Goal: Information Seeking & Learning: Learn about a topic

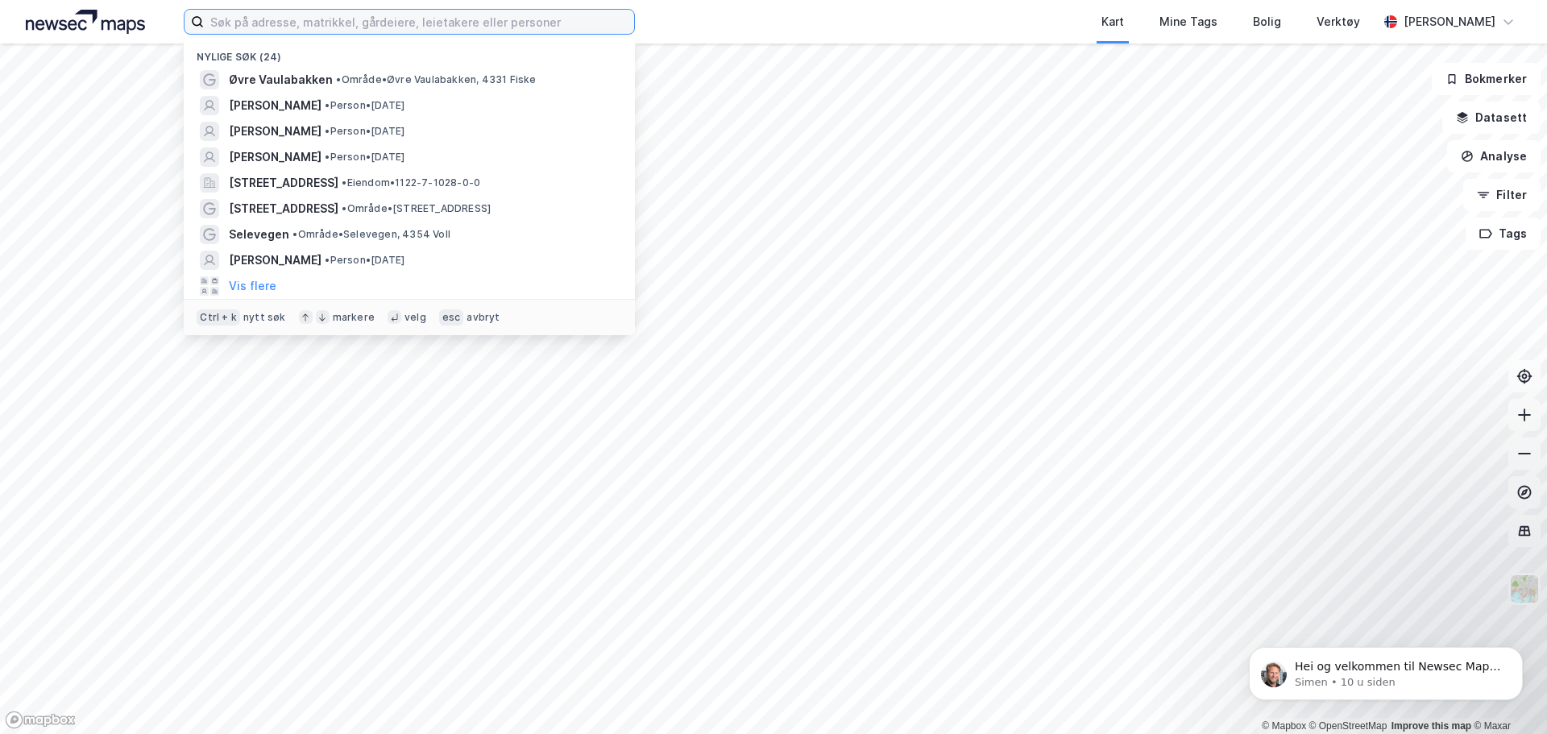
click at [495, 16] on input at bounding box center [419, 22] width 430 height 24
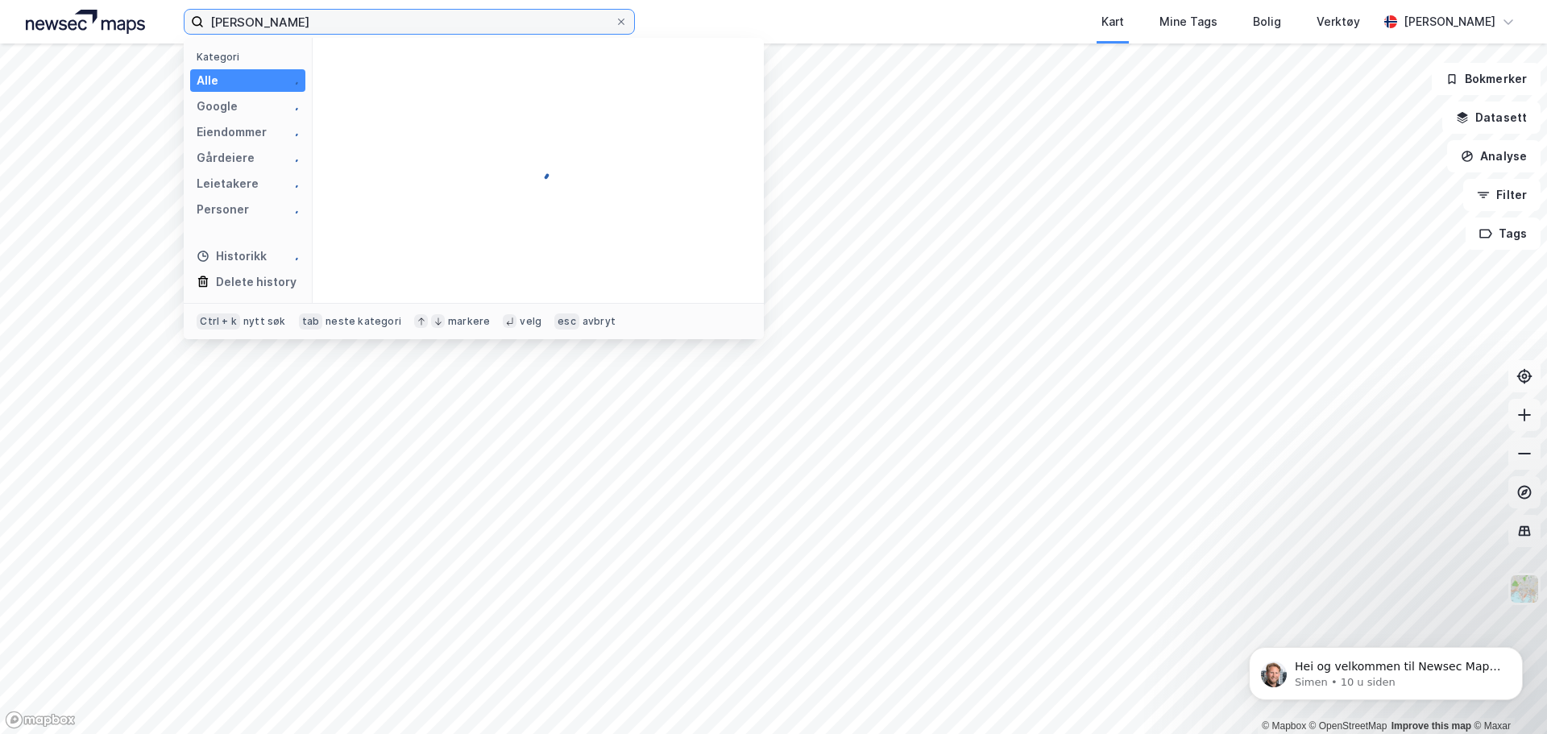
type input "[PERSON_NAME]"
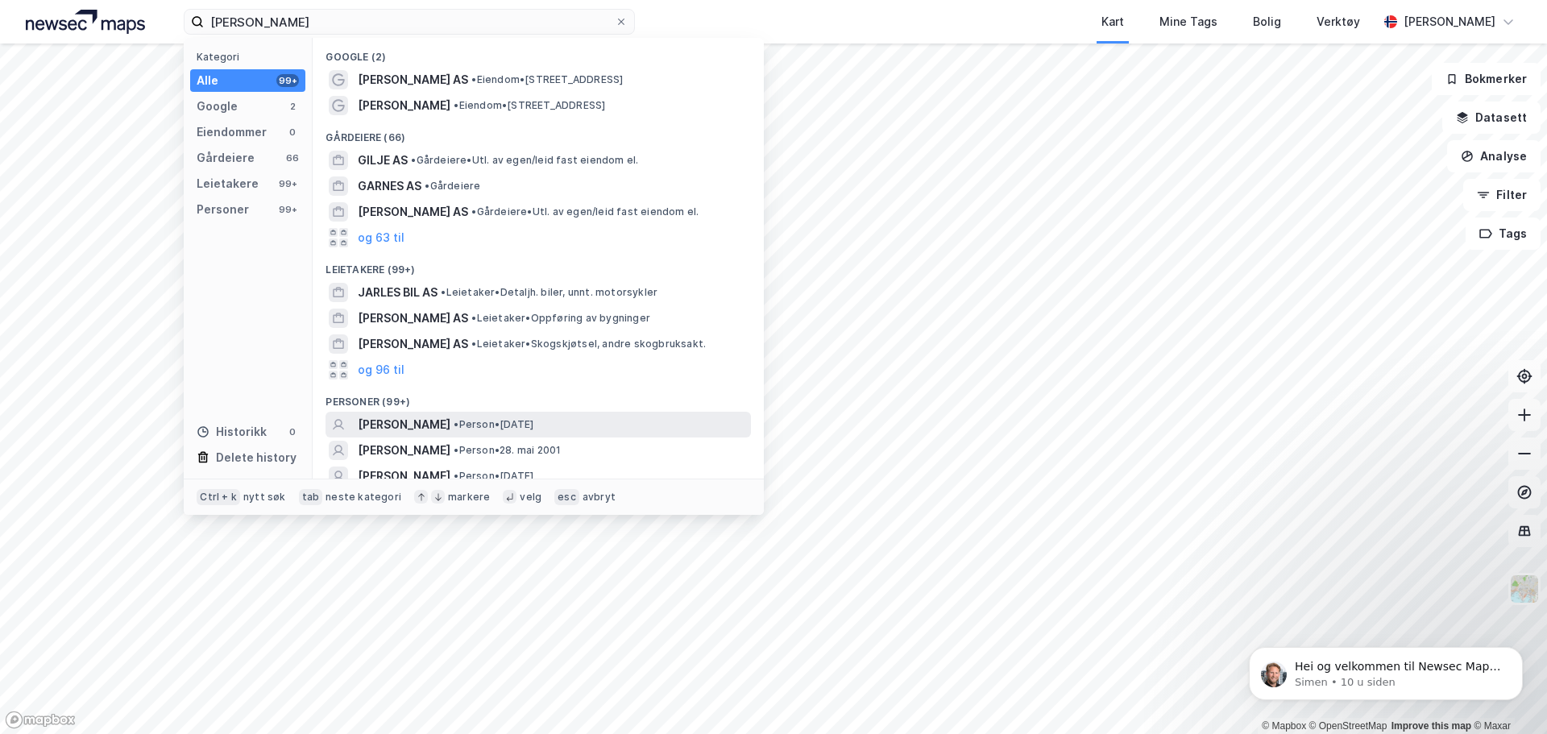
click at [404, 422] on span "[PERSON_NAME]" at bounding box center [404, 424] width 93 height 19
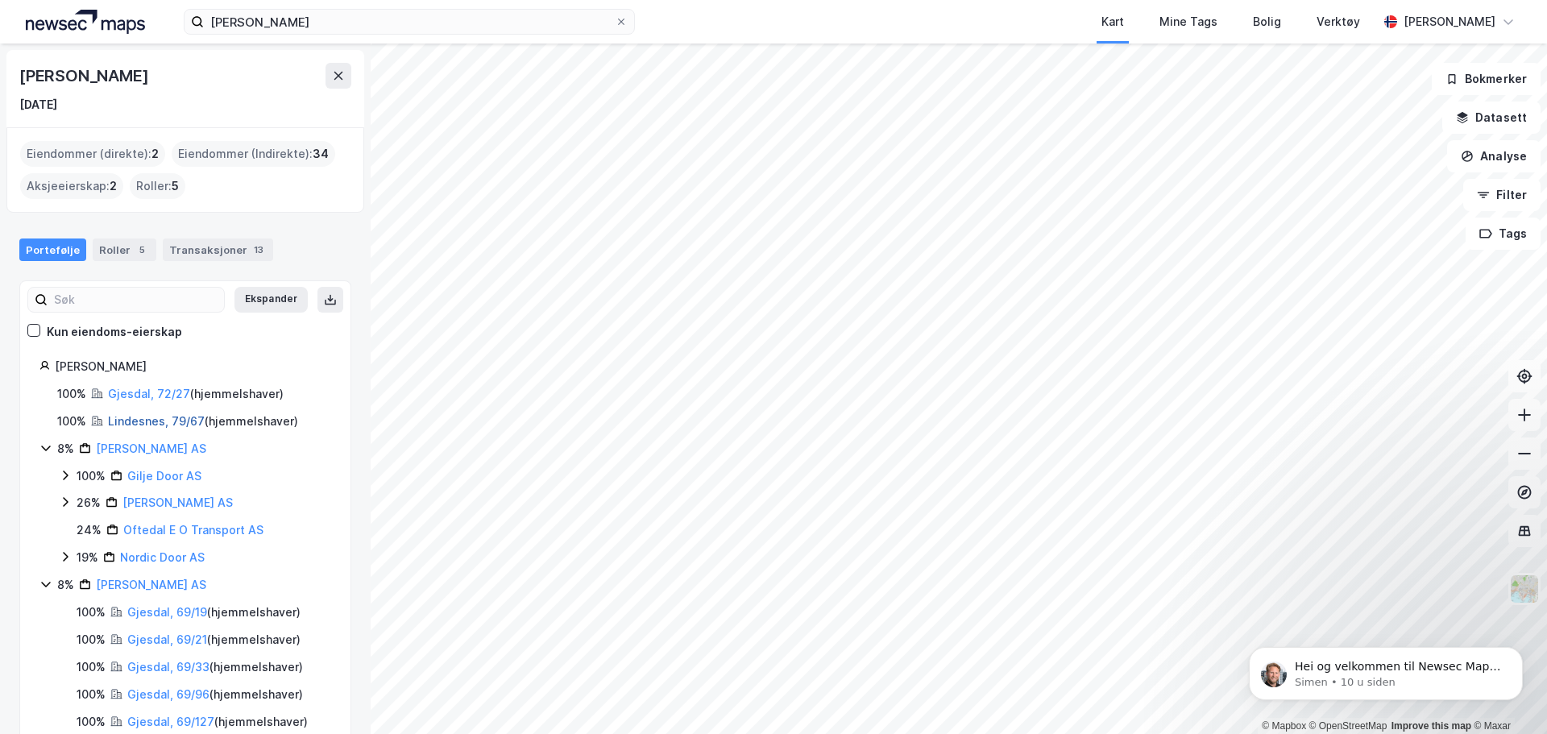
click at [153, 417] on link "Lindesnes, 79/67" at bounding box center [156, 421] width 97 height 14
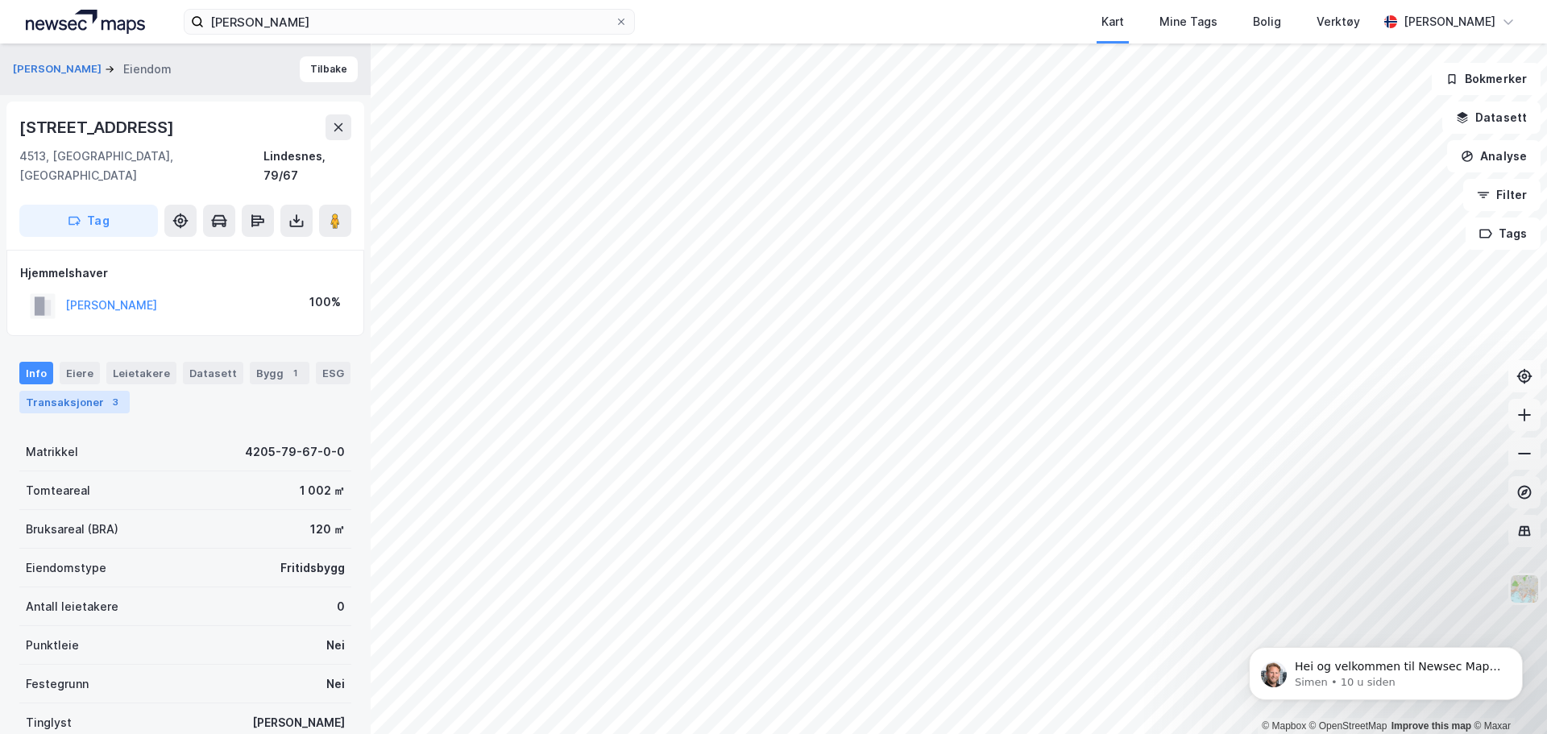
click at [95, 391] on div "Transaksjoner 3" at bounding box center [74, 402] width 110 height 23
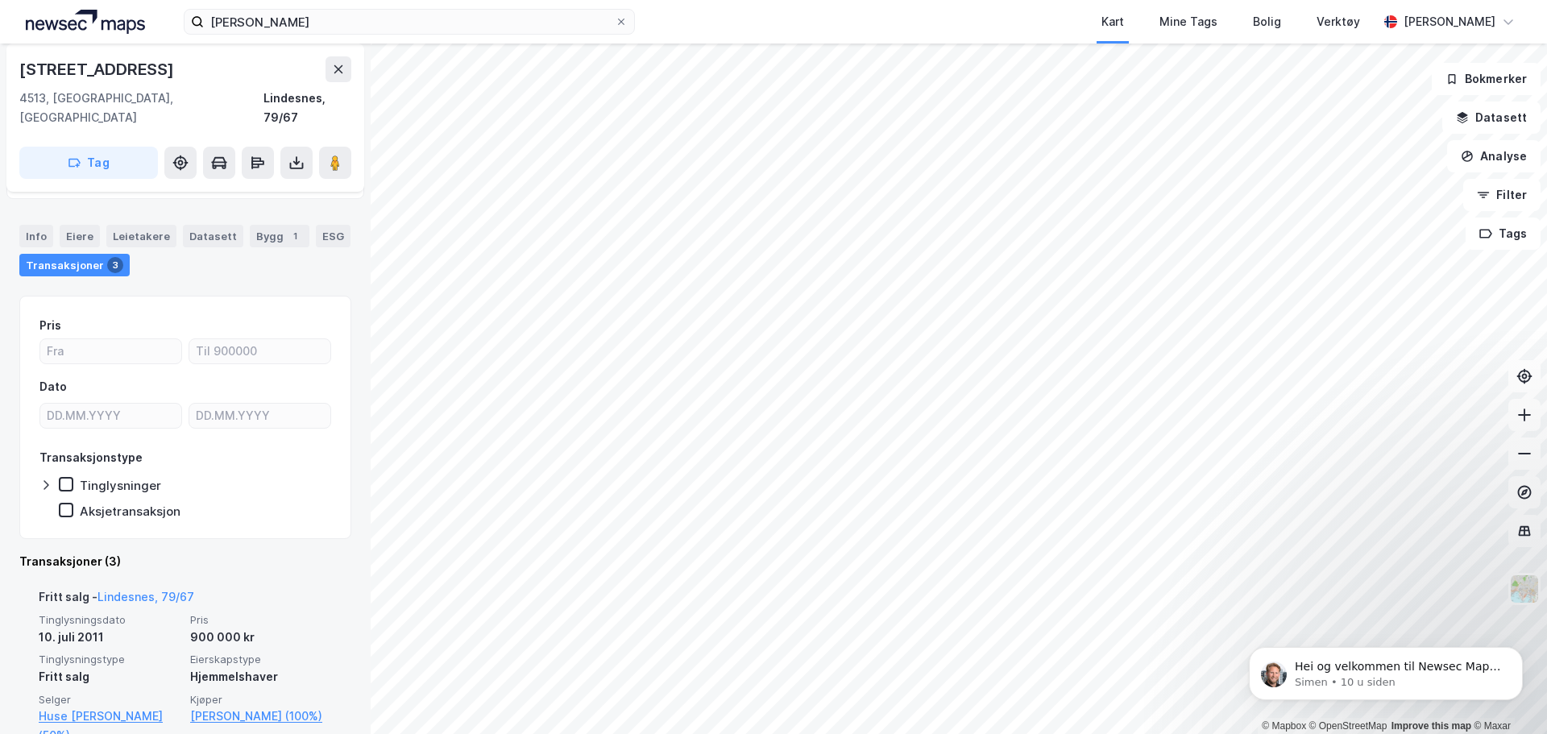
scroll to position [136, 0]
